Goal: Information Seeking & Learning: Learn about a topic

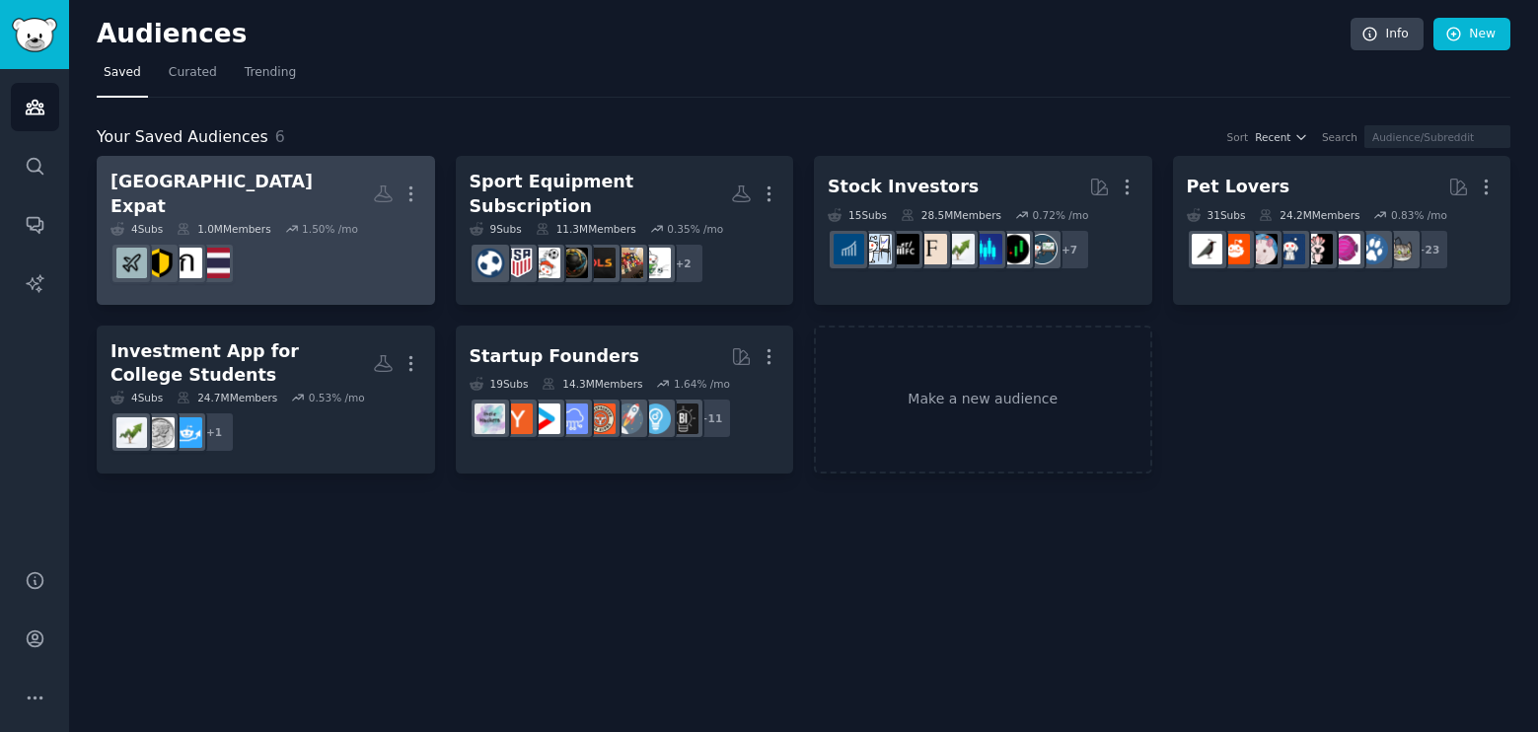
click at [323, 190] on h2 "[GEOGRAPHIC_DATA] Expat More" at bounding box center [265, 194] width 311 height 48
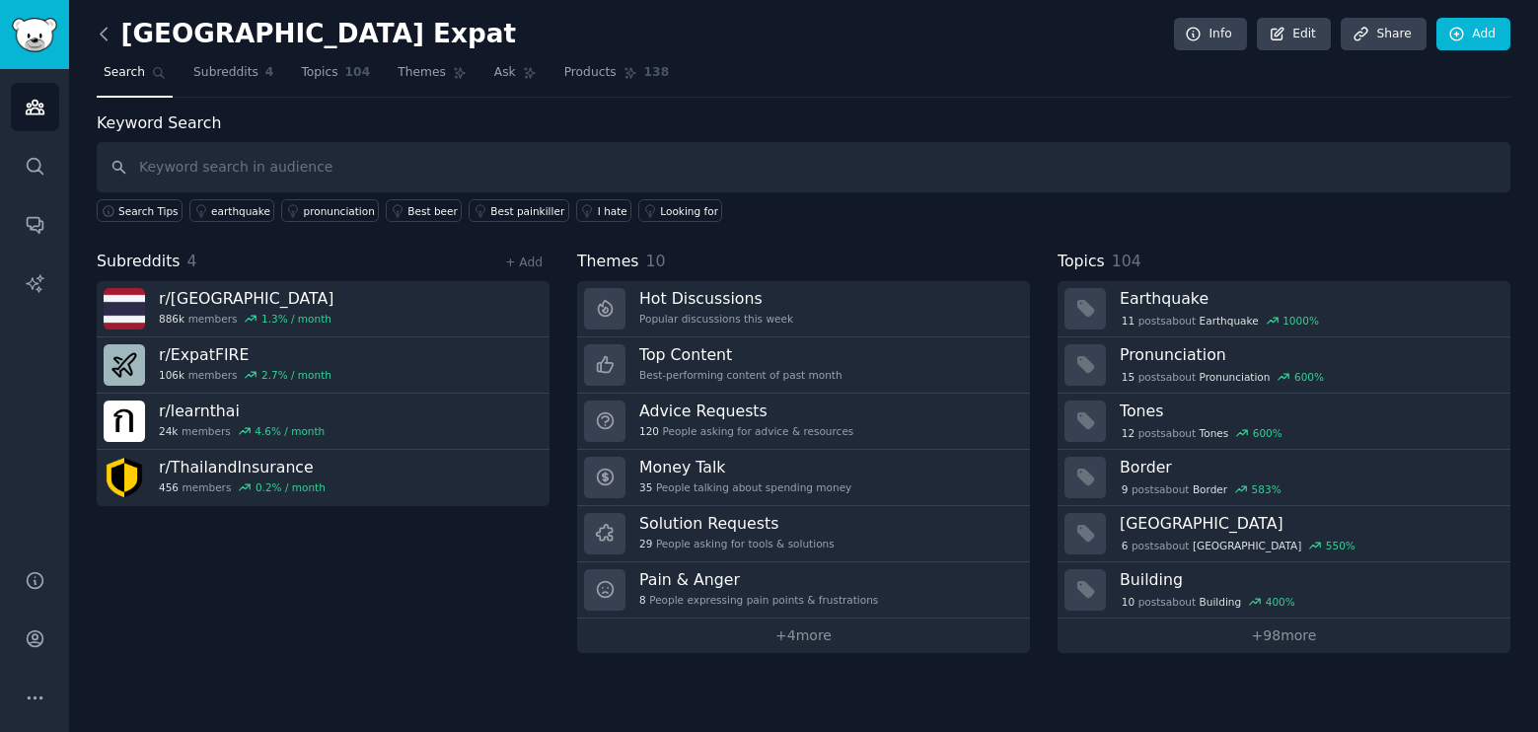
click at [111, 35] on icon at bounding box center [104, 34] width 21 height 21
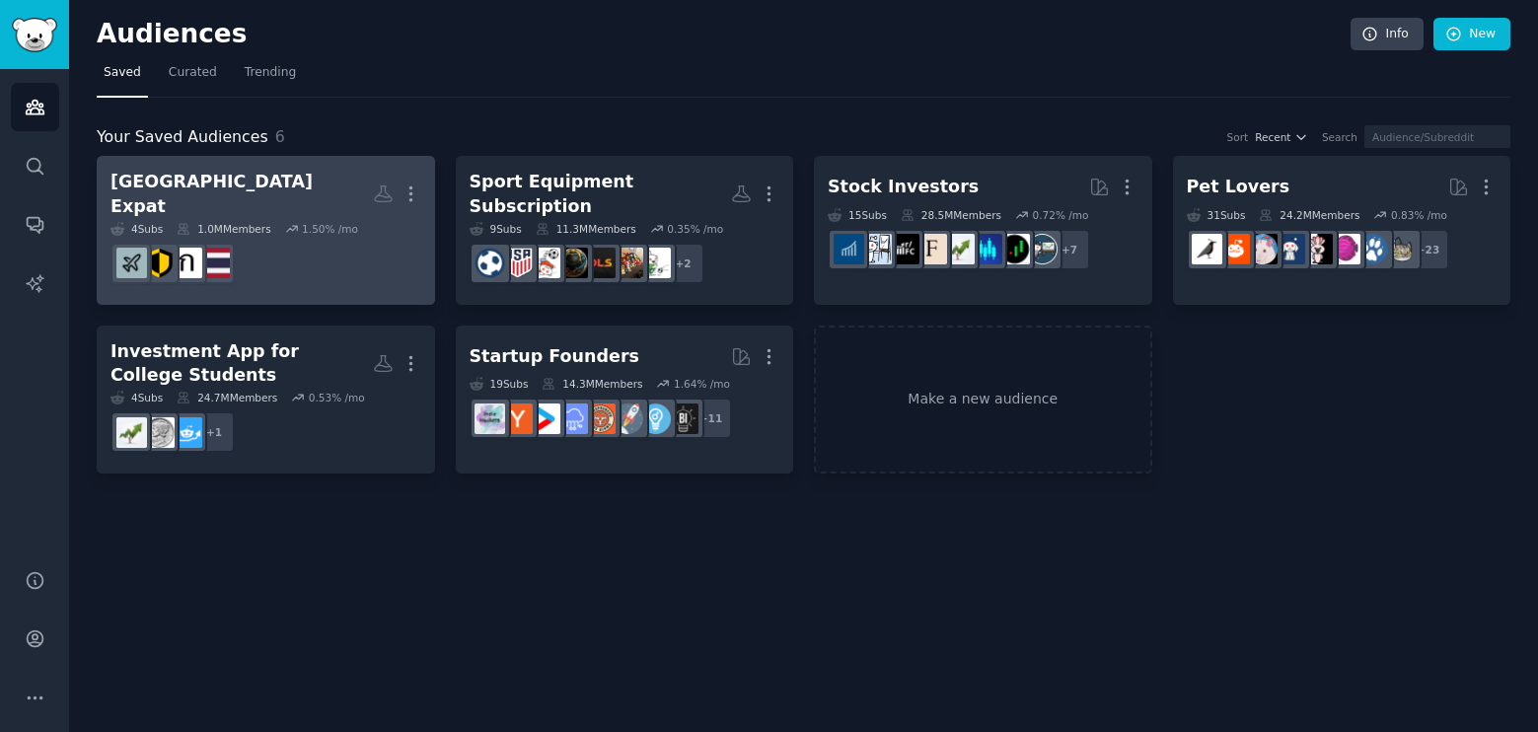
click at [311, 199] on h2 "[GEOGRAPHIC_DATA] Expat More" at bounding box center [265, 194] width 311 height 48
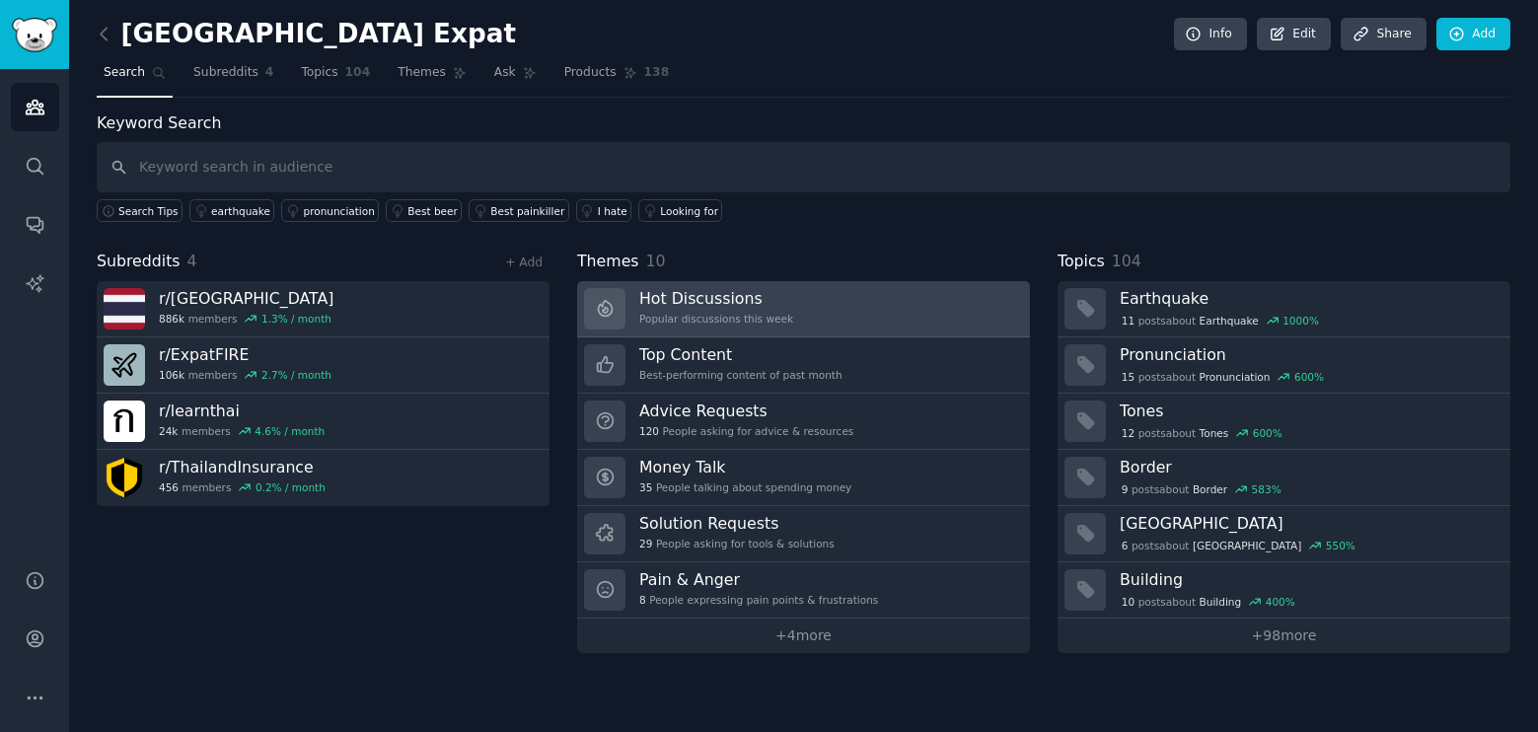
click at [919, 295] on link "Hot Discussions Popular discussions this week" at bounding box center [803, 309] width 453 height 56
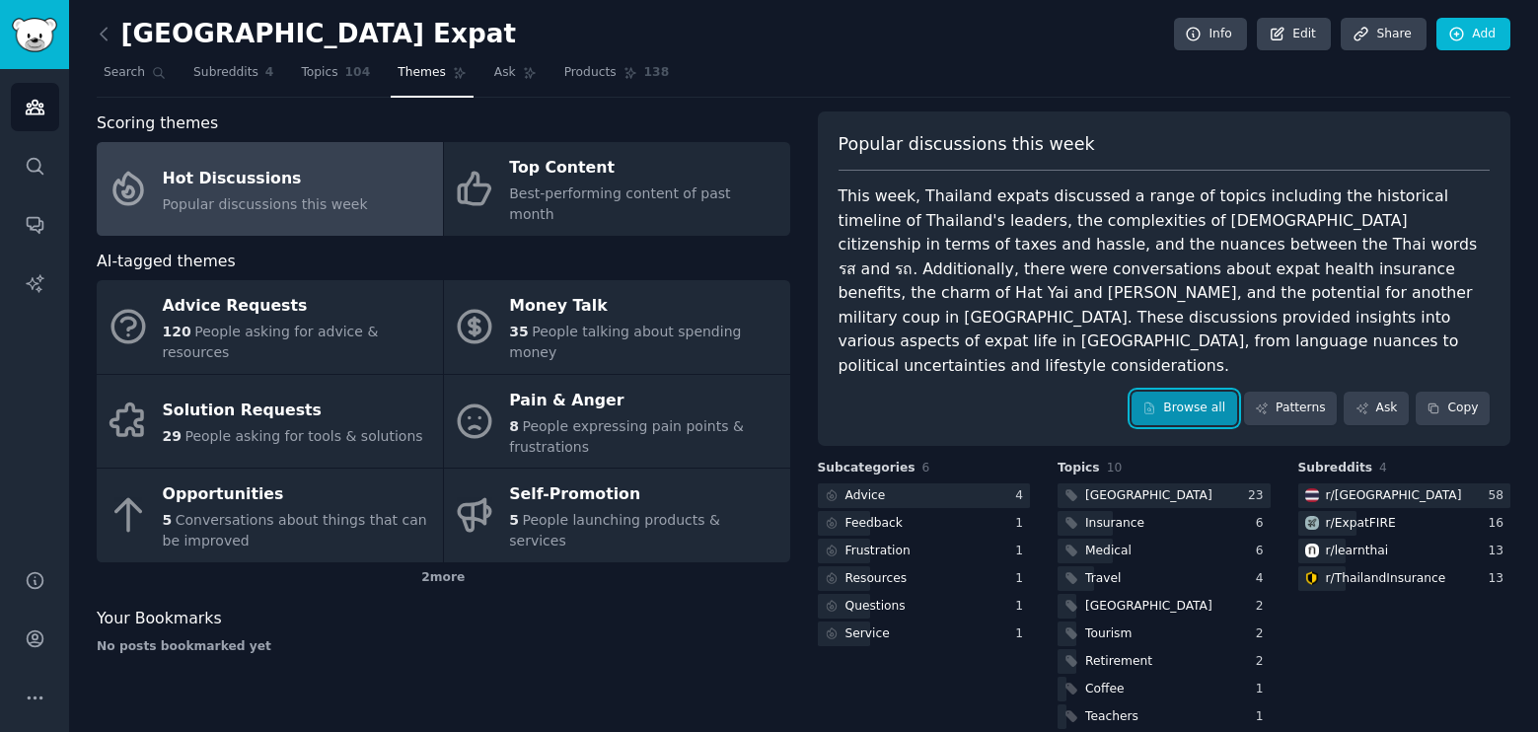
click at [1223, 392] on link "Browse all" at bounding box center [1185, 409] width 106 height 34
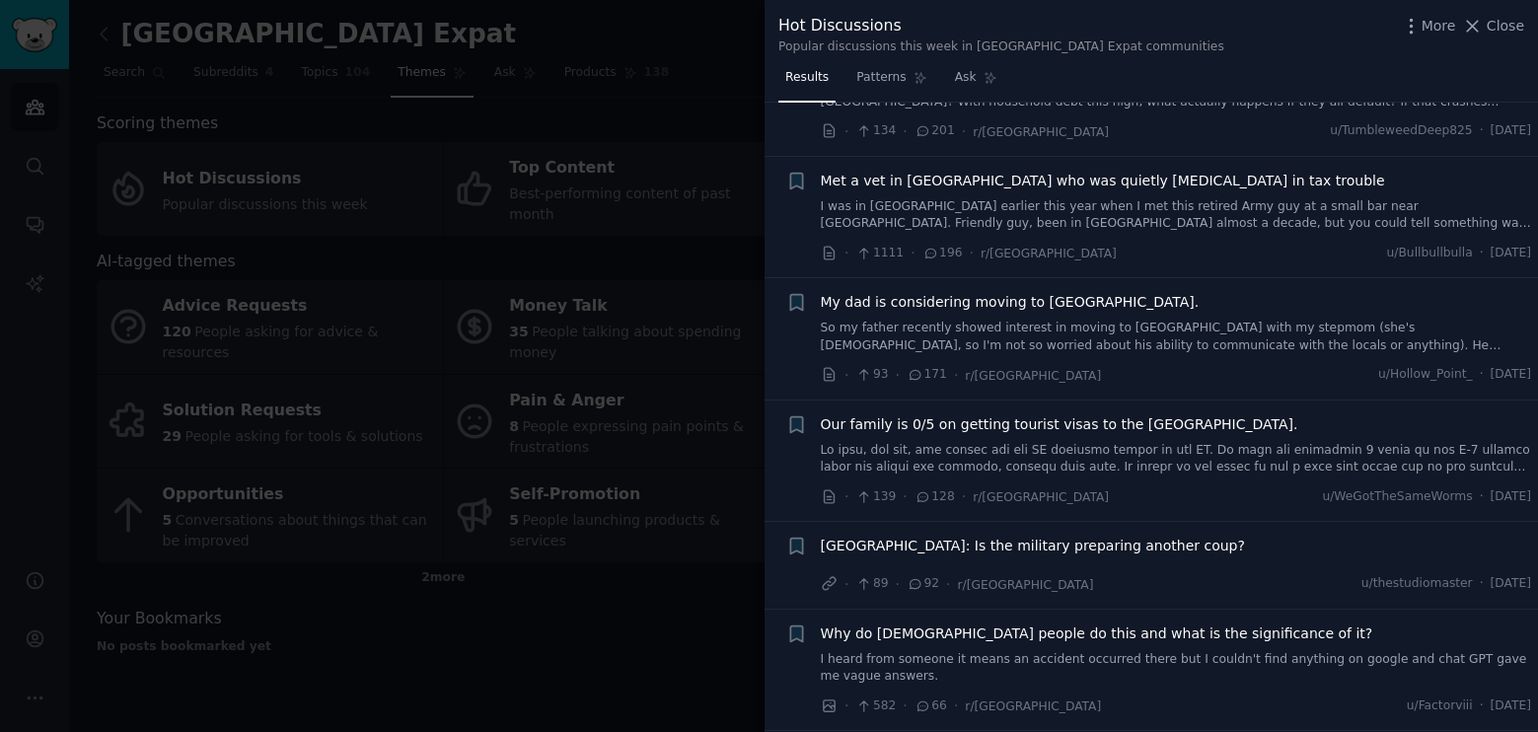
scroll to position [197, 0]
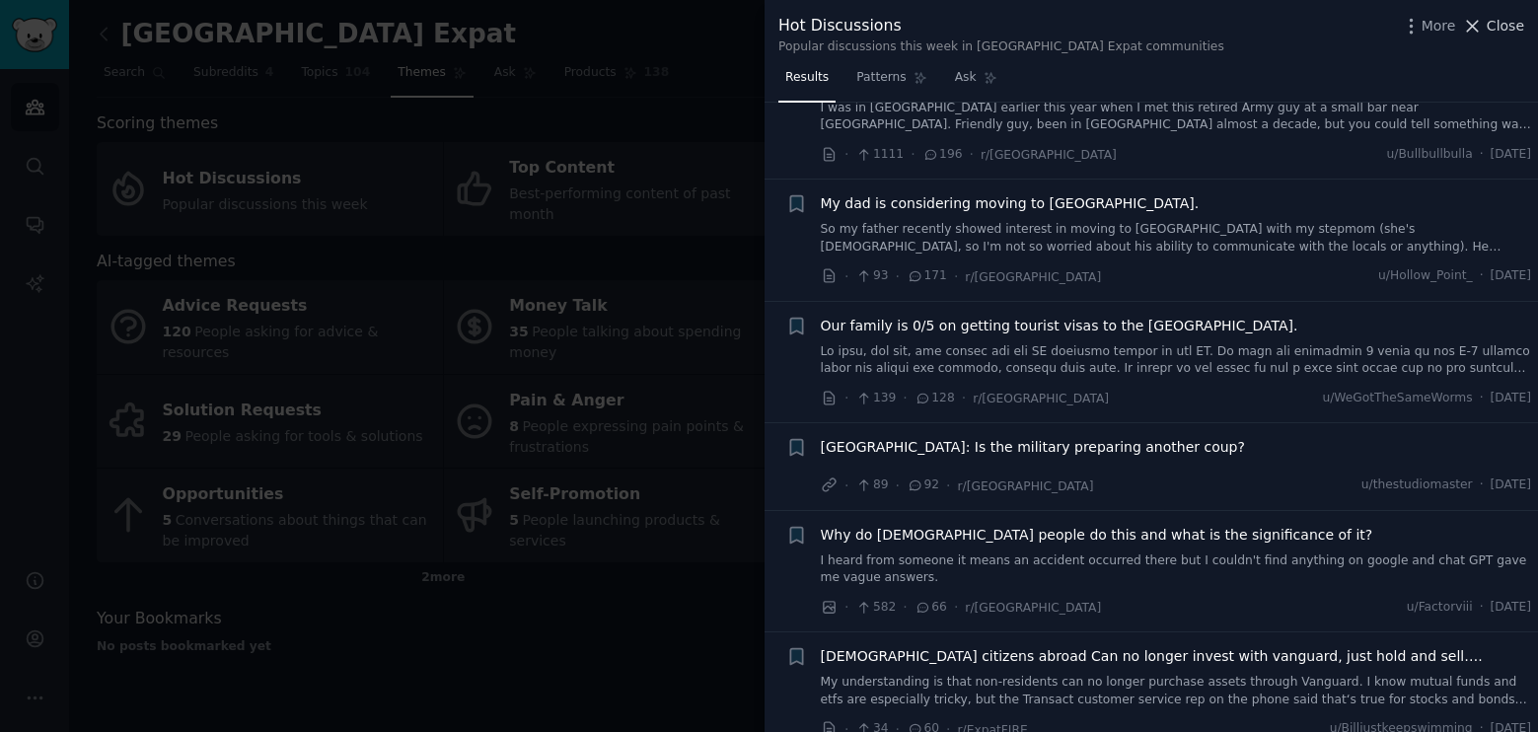
click at [1489, 24] on button "Close" at bounding box center [1493, 26] width 62 height 21
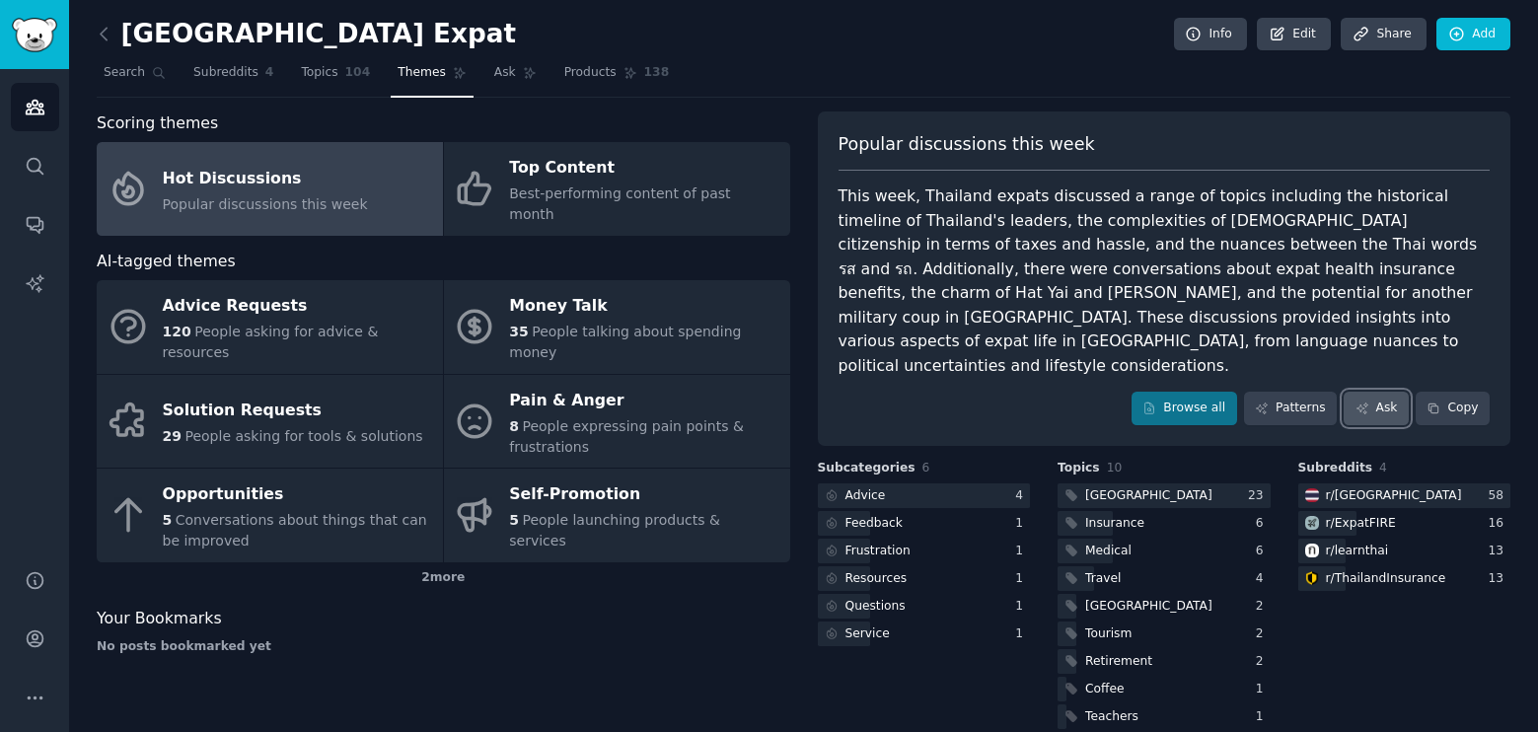
click at [1373, 395] on link "Ask" at bounding box center [1376, 409] width 65 height 34
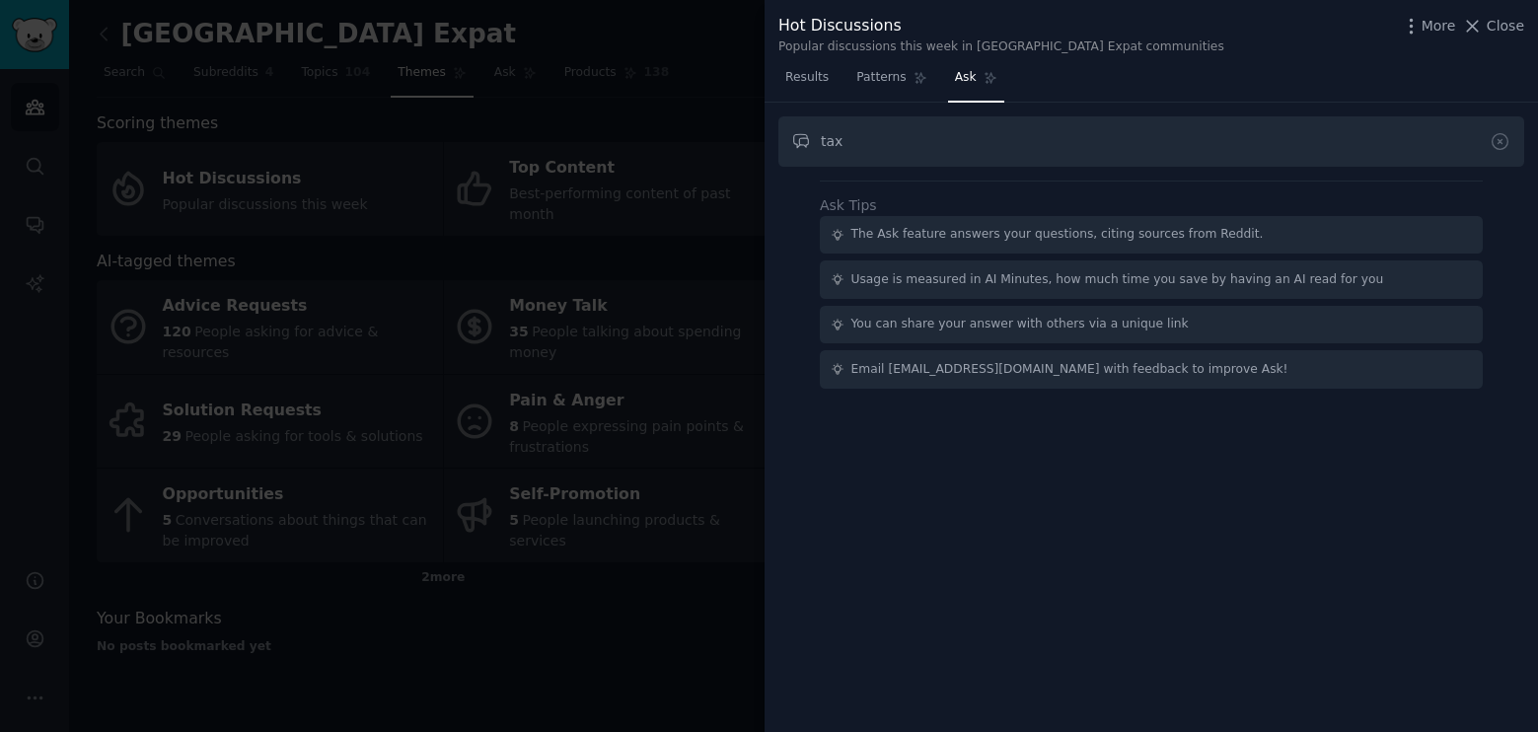
type input "tax"
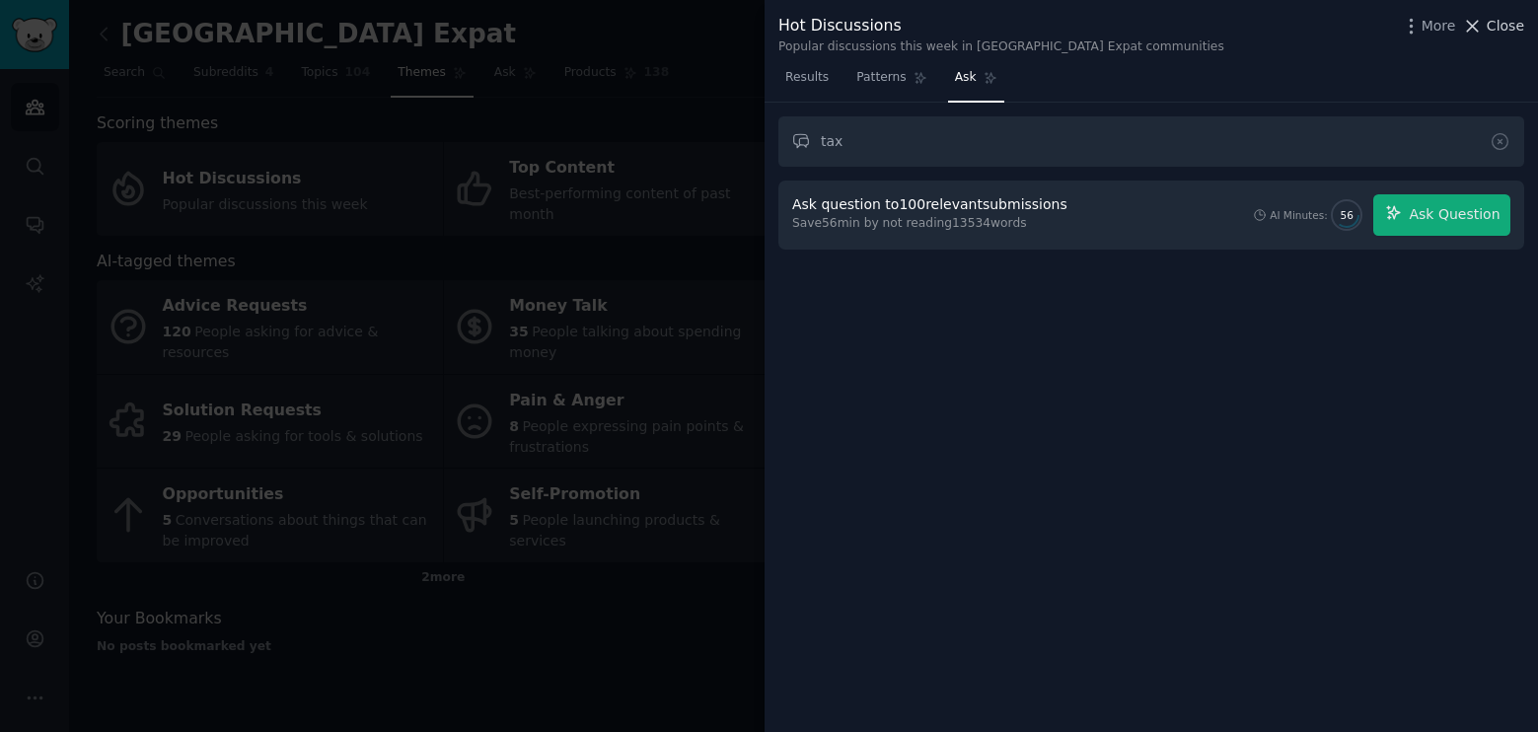
click at [1497, 32] on span "Close" at bounding box center [1505, 26] width 37 height 21
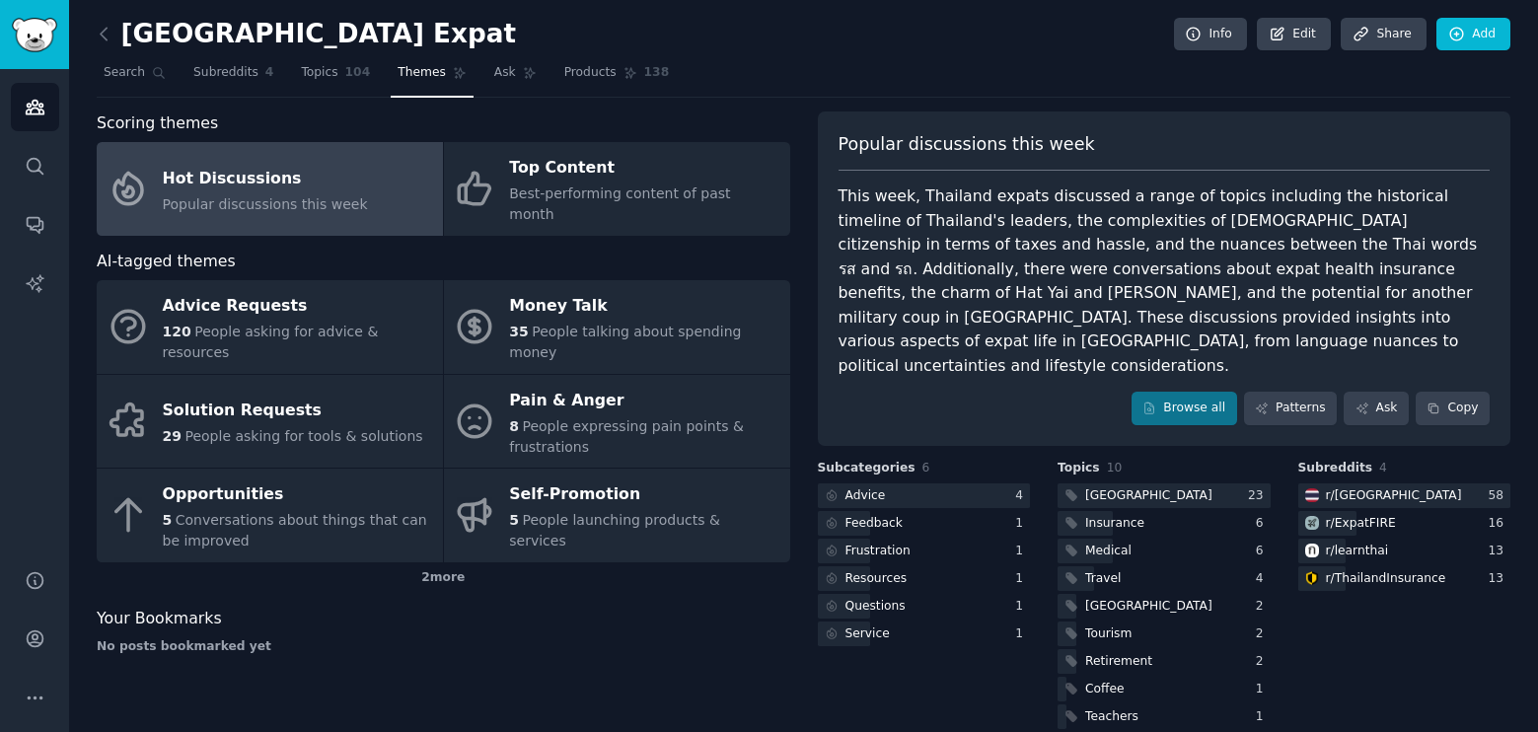
click at [1058, 45] on div "[GEOGRAPHIC_DATA] Expat Info Edit Share Add" at bounding box center [804, 38] width 1414 height 40
click at [35, 35] on img "Sidebar" at bounding box center [34, 35] width 45 height 35
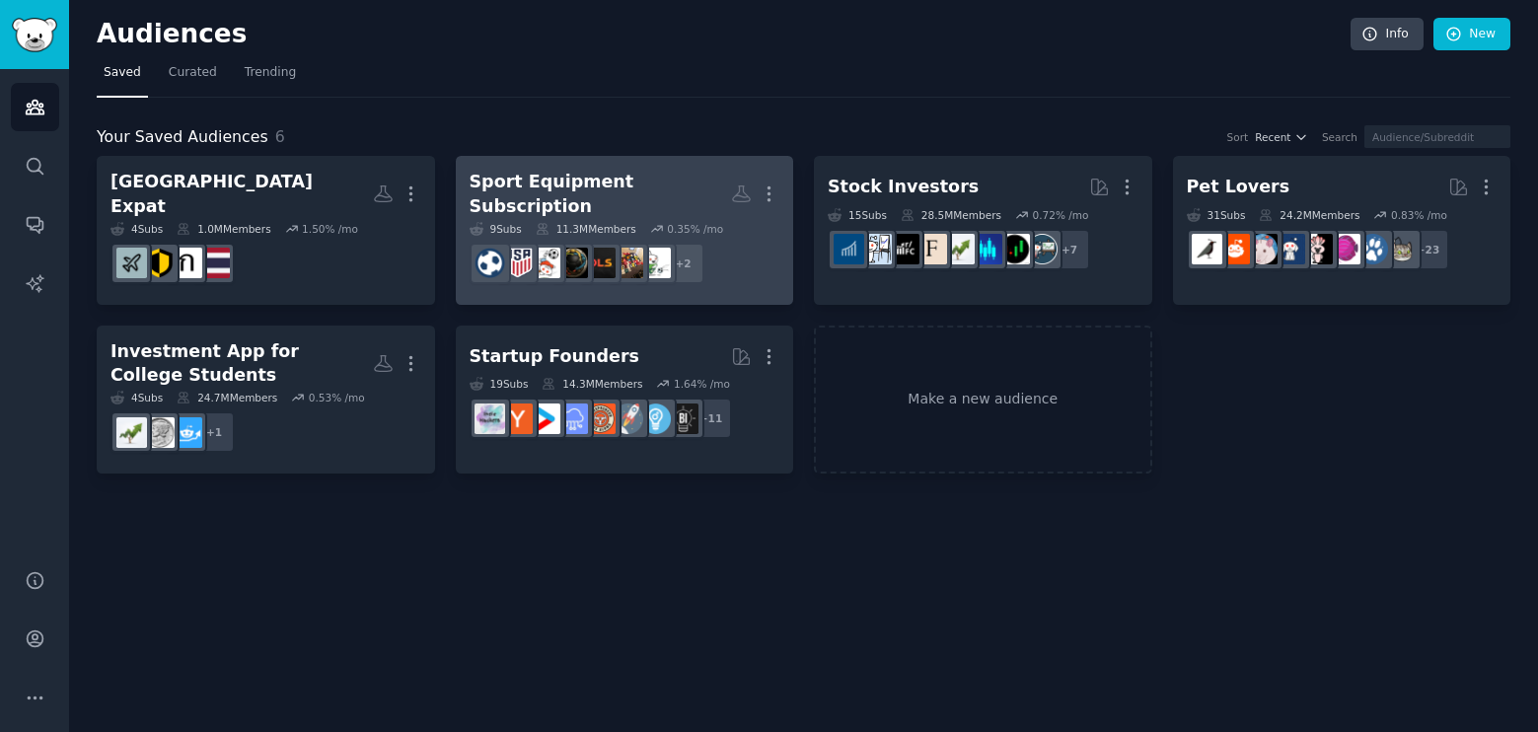
click at [644, 203] on h2 "Sport Equipment Subscription More" at bounding box center [625, 194] width 311 height 48
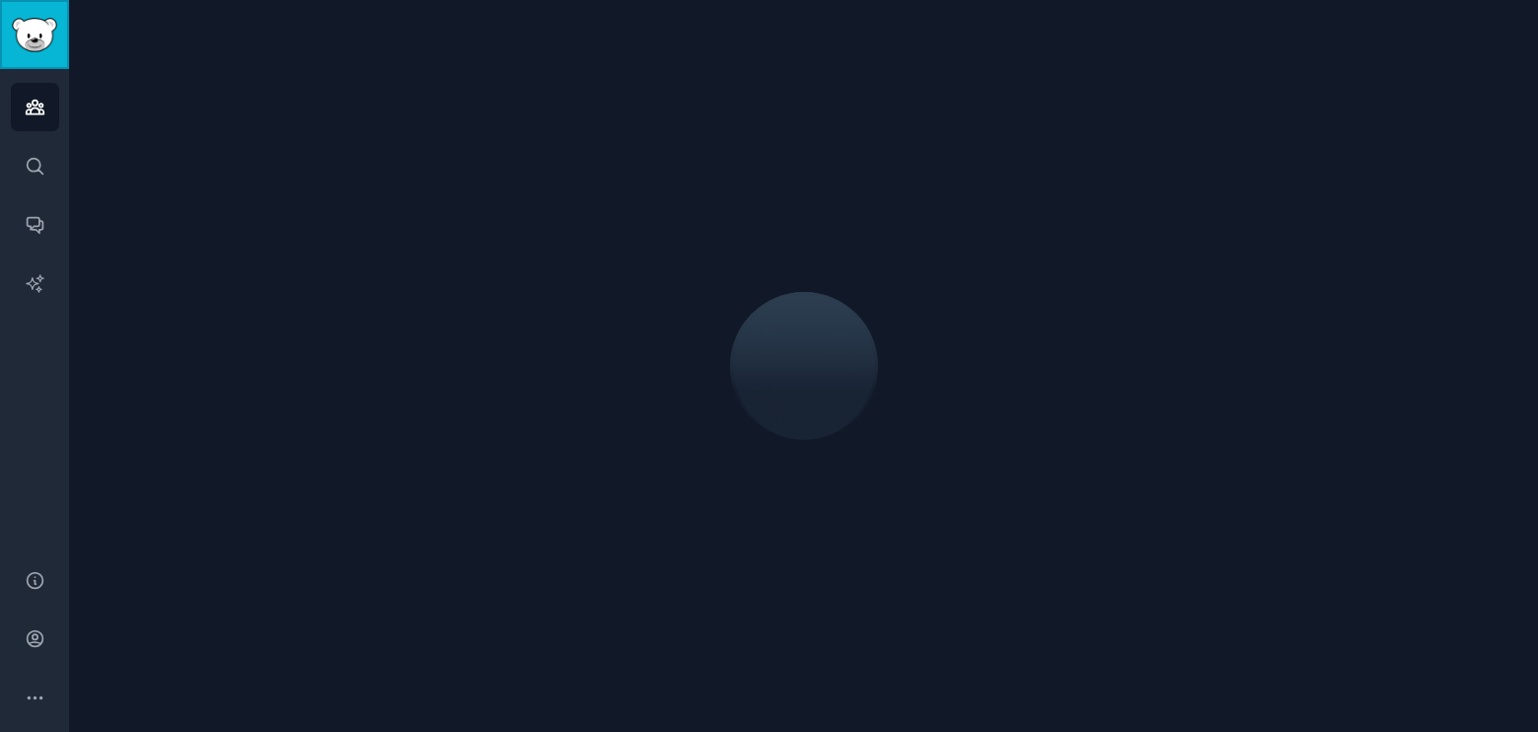
click at [30, 14] on link "Sidebar" at bounding box center [34, 34] width 69 height 69
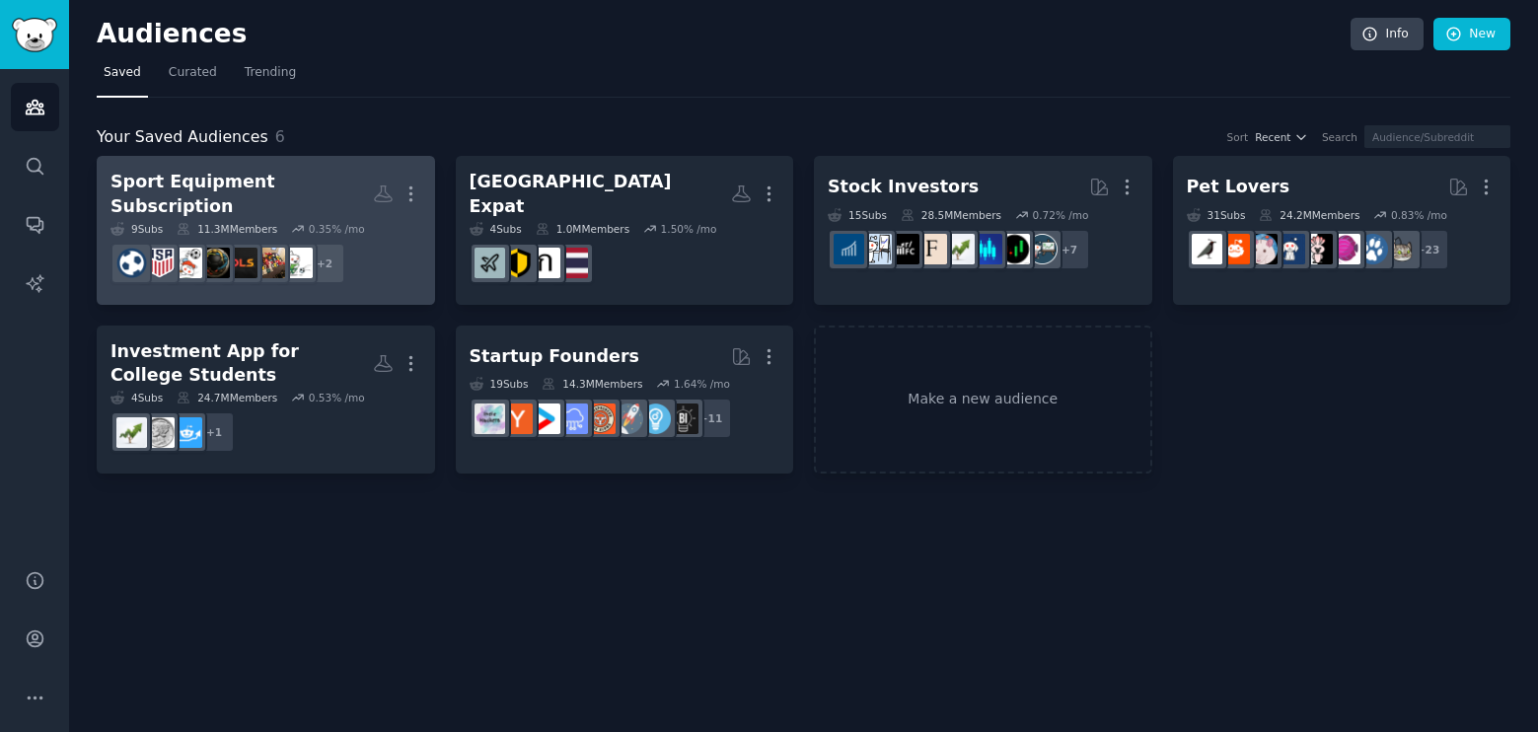
click at [277, 189] on div "Sport Equipment Subscription" at bounding box center [241, 194] width 262 height 48
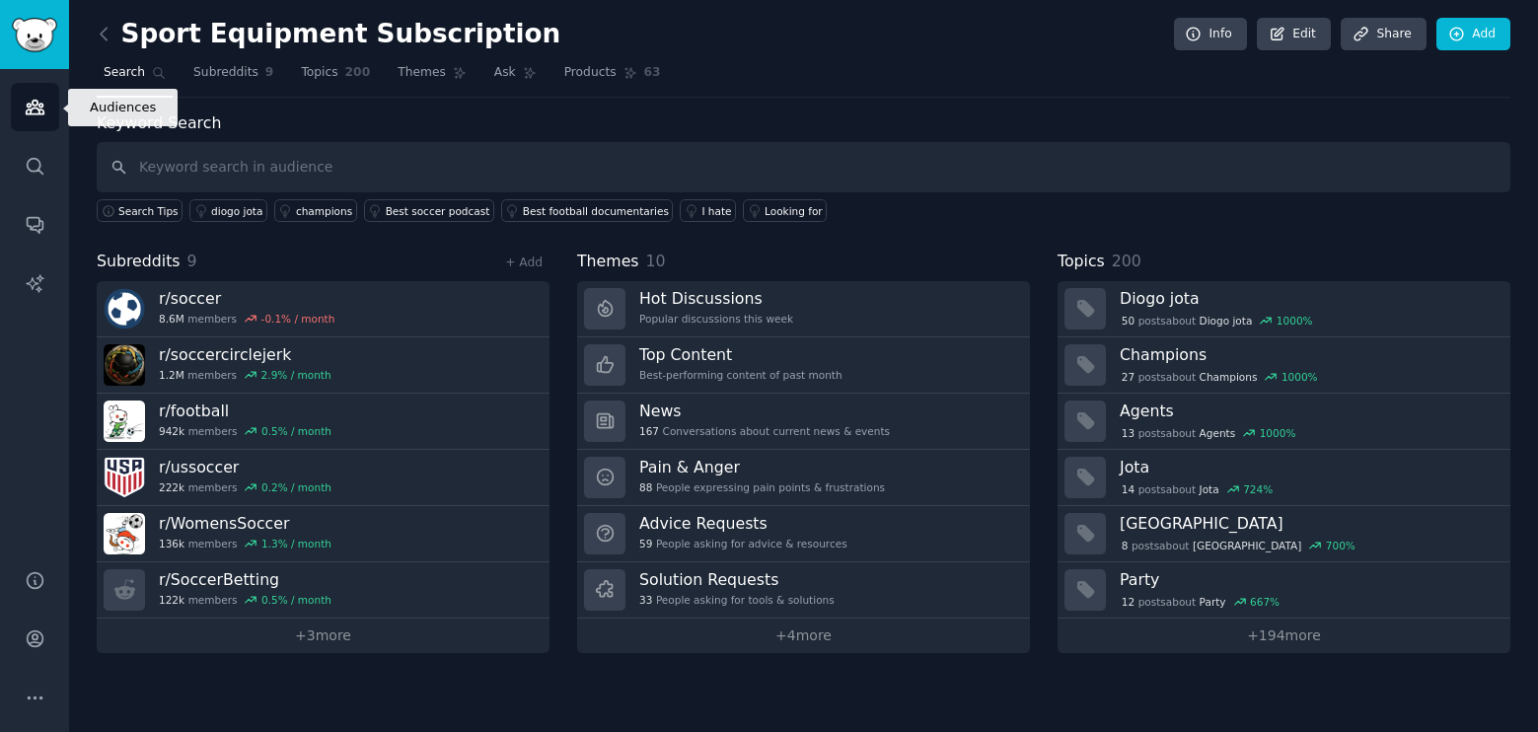
click at [41, 112] on icon "Sidebar" at bounding box center [35, 107] width 21 height 21
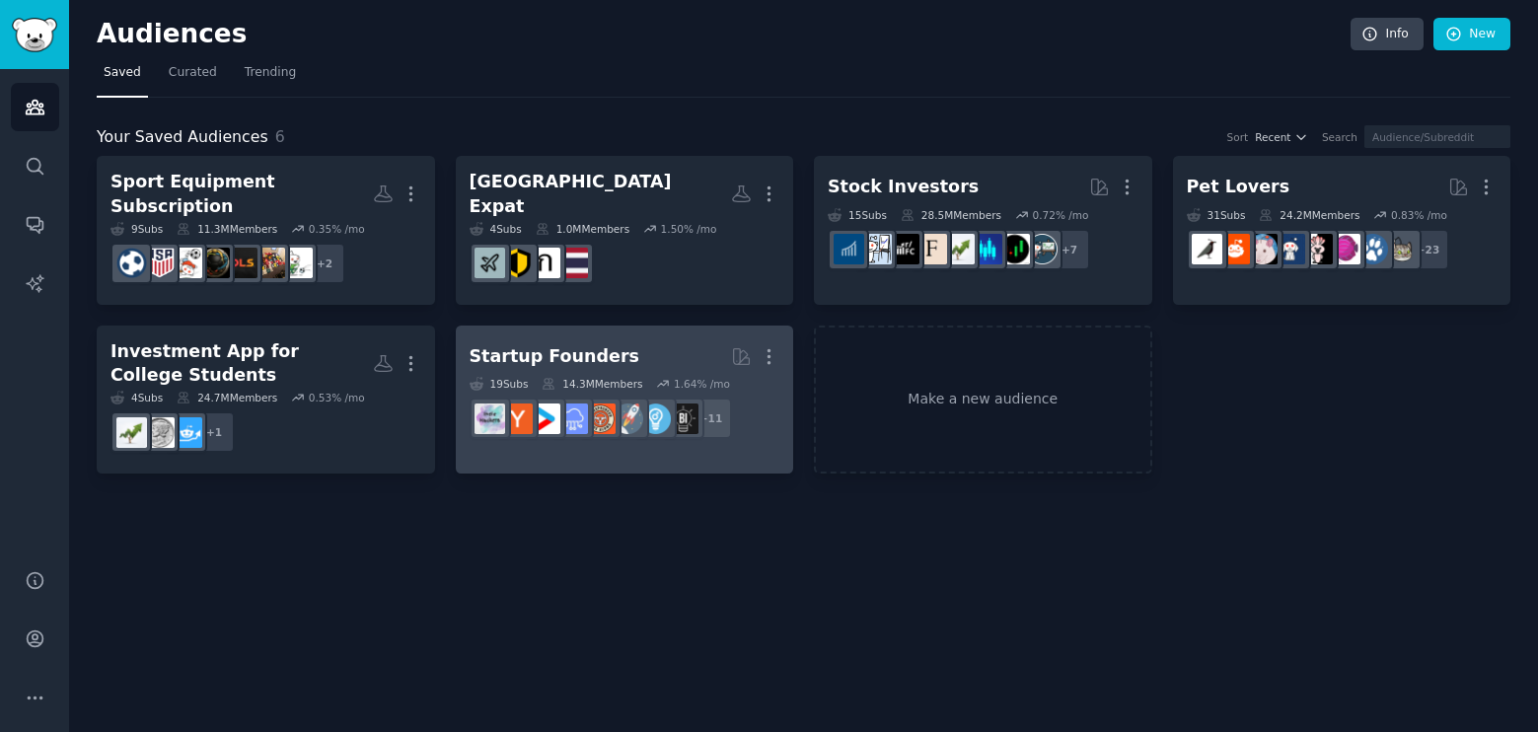
click at [634, 339] on h2 "Startup Founders More" at bounding box center [625, 356] width 311 height 35
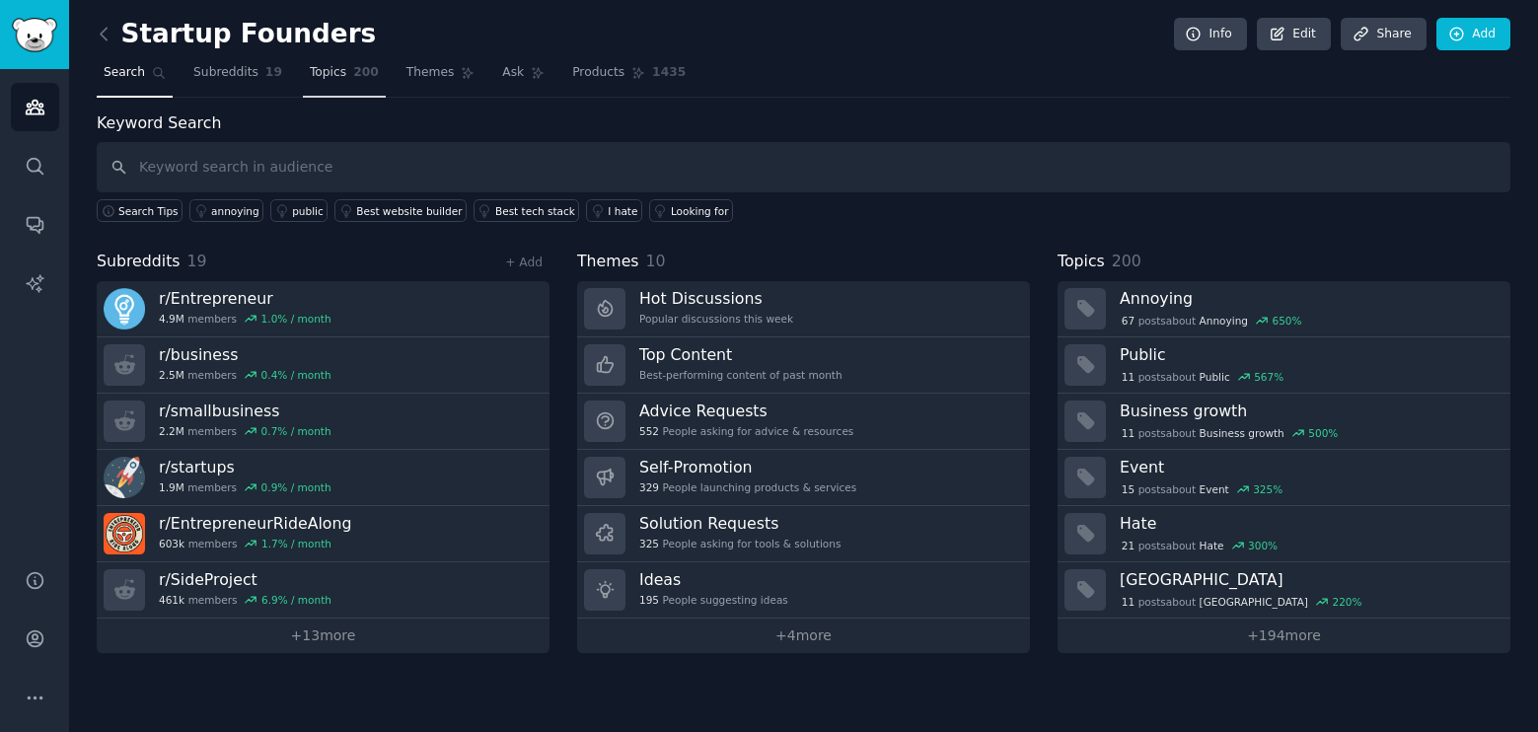
click at [314, 80] on span "Topics" at bounding box center [328, 73] width 37 height 18
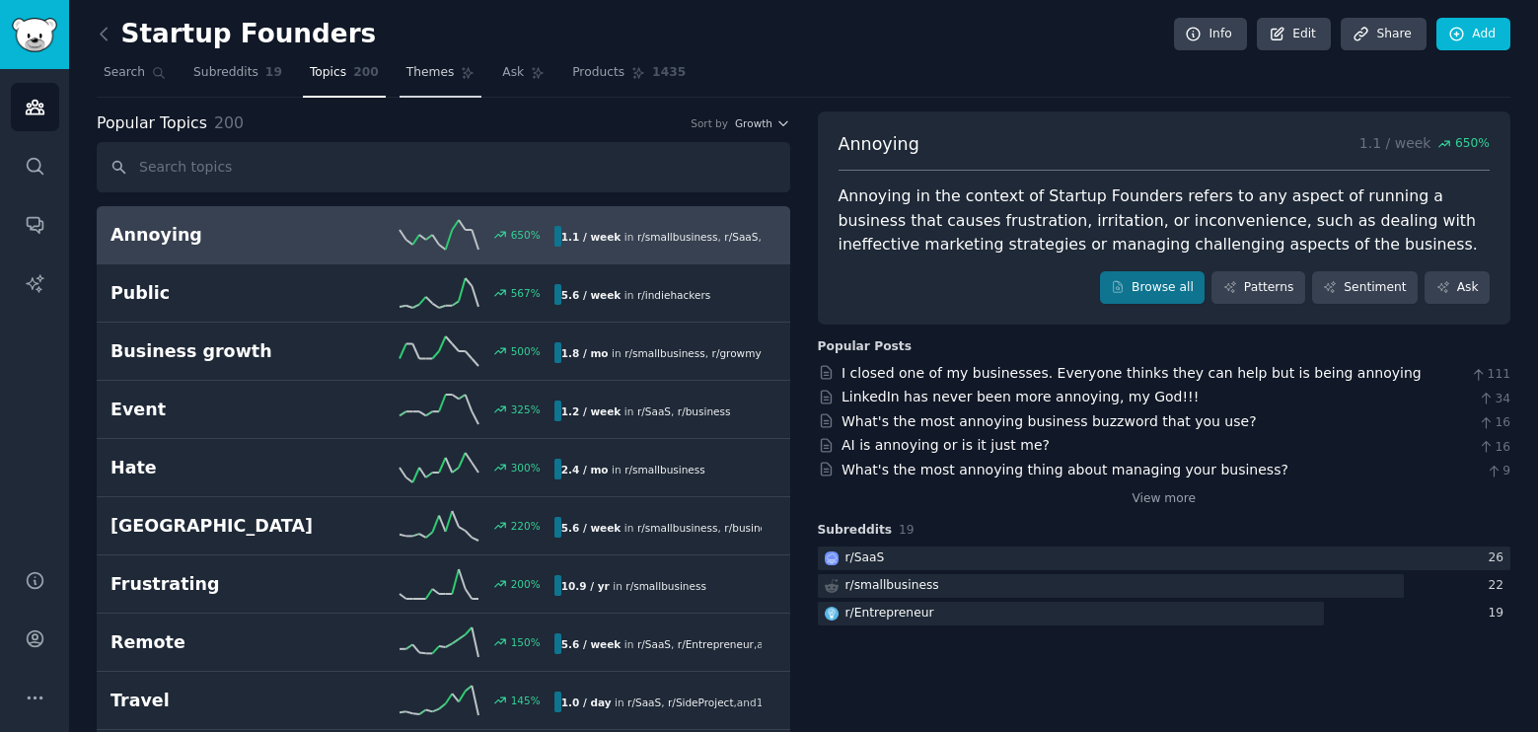
click at [416, 71] on span "Themes" at bounding box center [430, 73] width 48 height 18
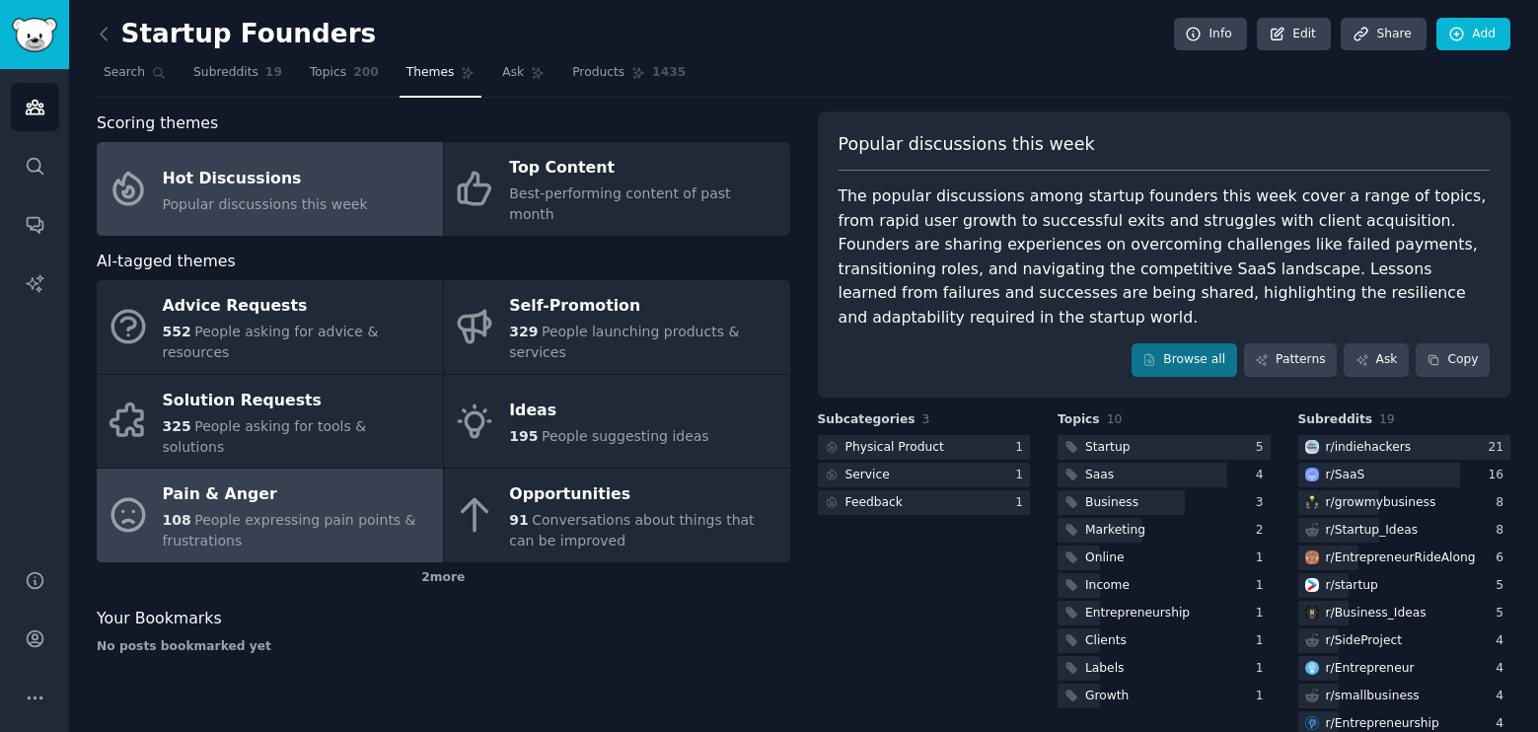
click at [309, 479] on div "Pain & Anger" at bounding box center [298, 495] width 270 height 32
